Goal: Task Accomplishment & Management: Manage account settings

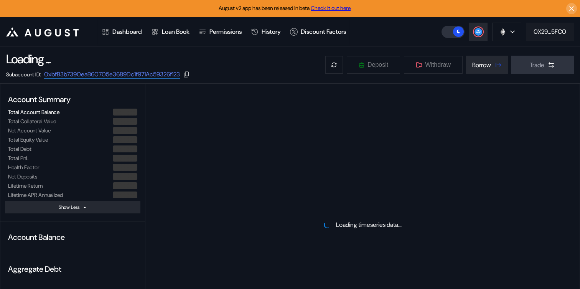
click at [546, 34] on div "0X29...5FC0" at bounding box center [550, 32] width 33 height 8
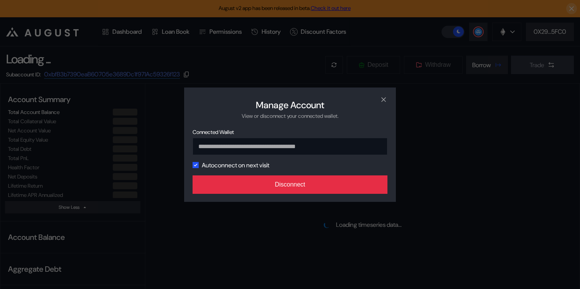
click at [347, 182] on button "Disconnect" at bounding box center [290, 184] width 195 height 18
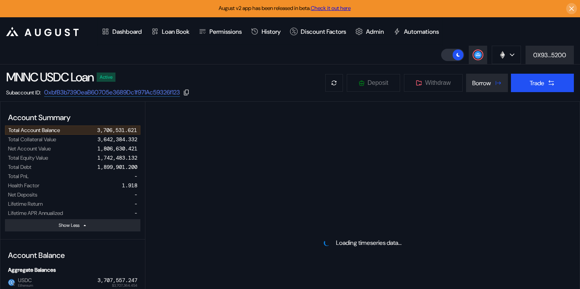
select select "*"
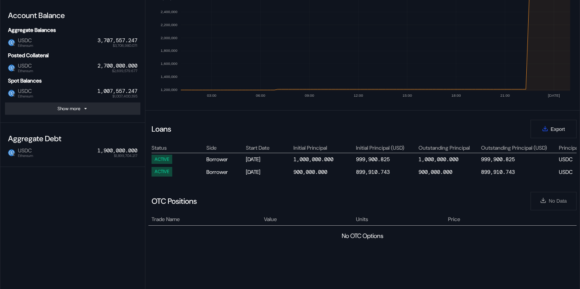
scroll to position [188, 0]
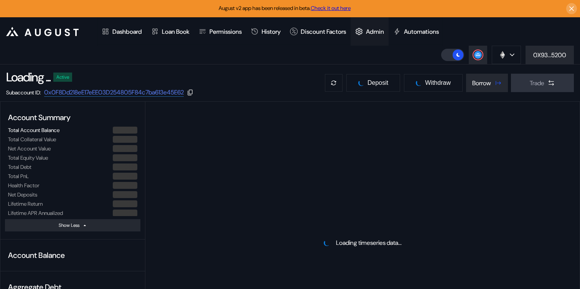
click at [384, 33] on div "Admin" at bounding box center [375, 32] width 18 height 8
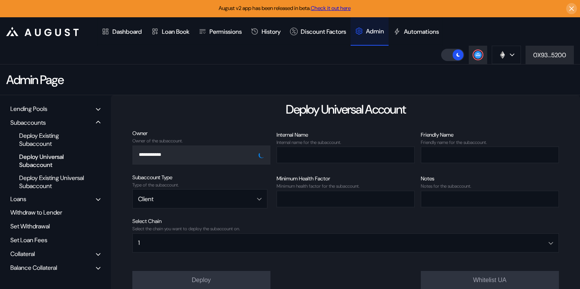
scroll to position [49, 0]
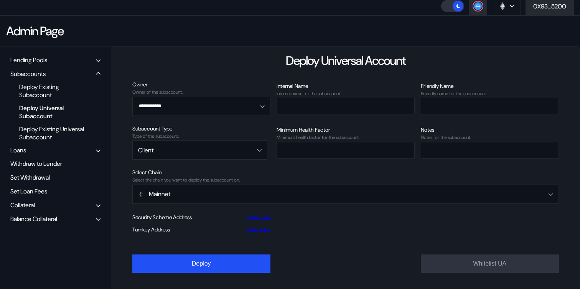
click at [29, 216] on div "Balance Collateral" at bounding box center [33, 219] width 47 height 8
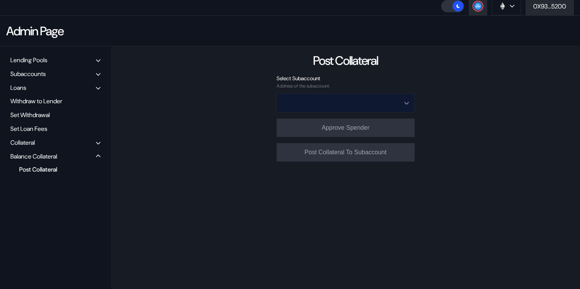
click at [348, 102] on input "Open menu" at bounding box center [342, 103] width 118 height 18
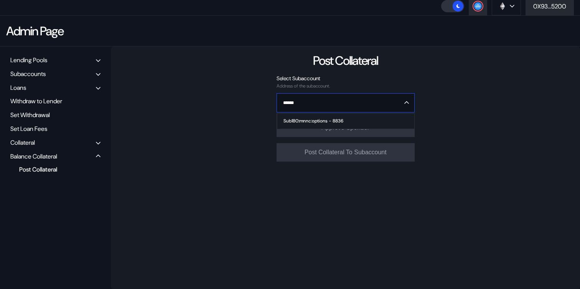
click at [349, 119] on span "Sub180:mnnc:options - 8836" at bounding box center [348, 121] width 134 height 15
type input "**********"
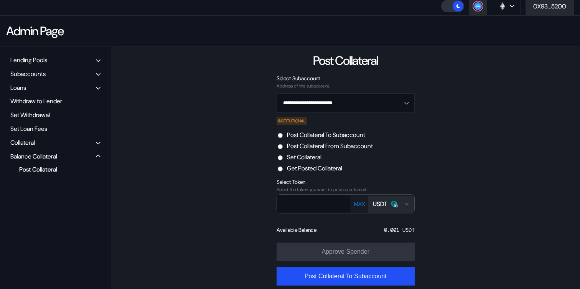
click at [397, 199] on button "USDT" at bounding box center [392, 204] width 46 height 17
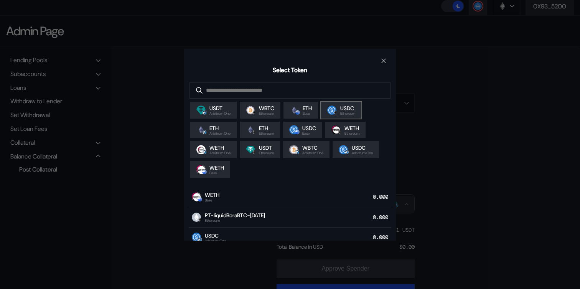
click at [342, 111] on div "USDC Ethereum" at bounding box center [341, 110] width 28 height 11
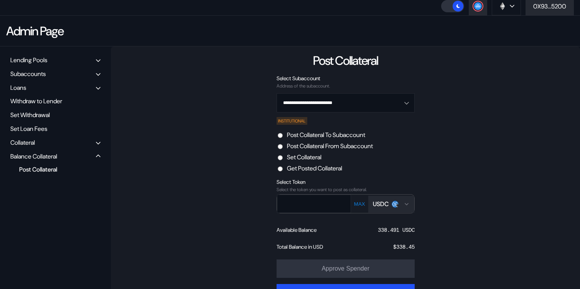
click at [303, 159] on label "Set Collateral" at bounding box center [304, 157] width 35 height 8
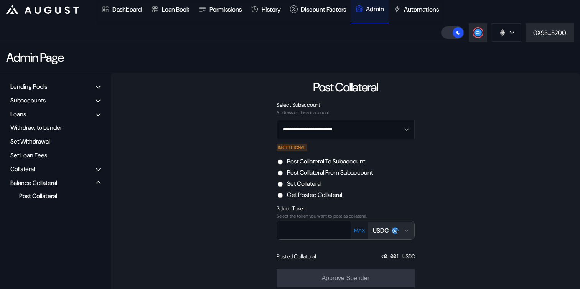
scroll to position [58, 0]
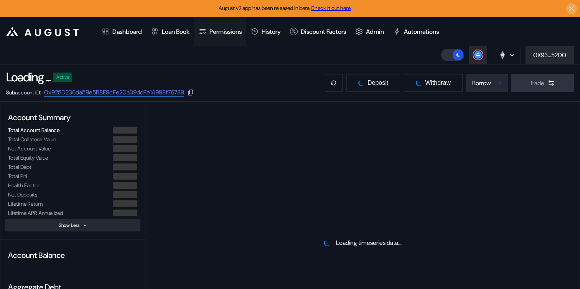
select select "*"
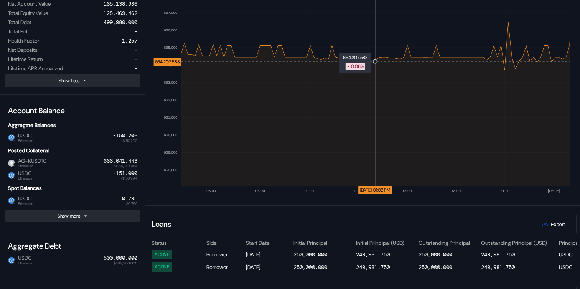
scroll to position [179, 0]
